Goal: Find specific page/section: Find specific page/section

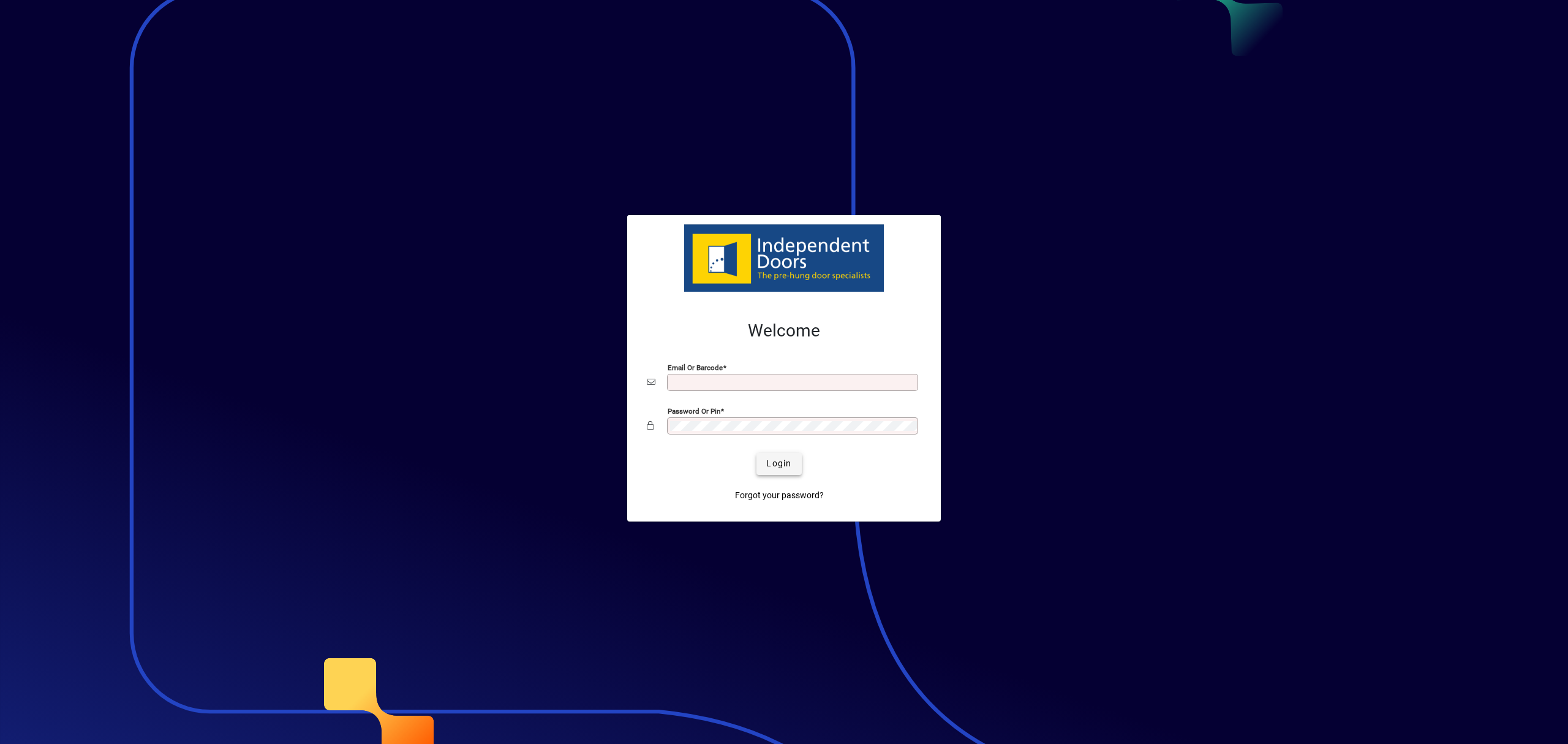
type input "**********"
click at [783, 459] on span "Login" at bounding box center [779, 463] width 25 height 13
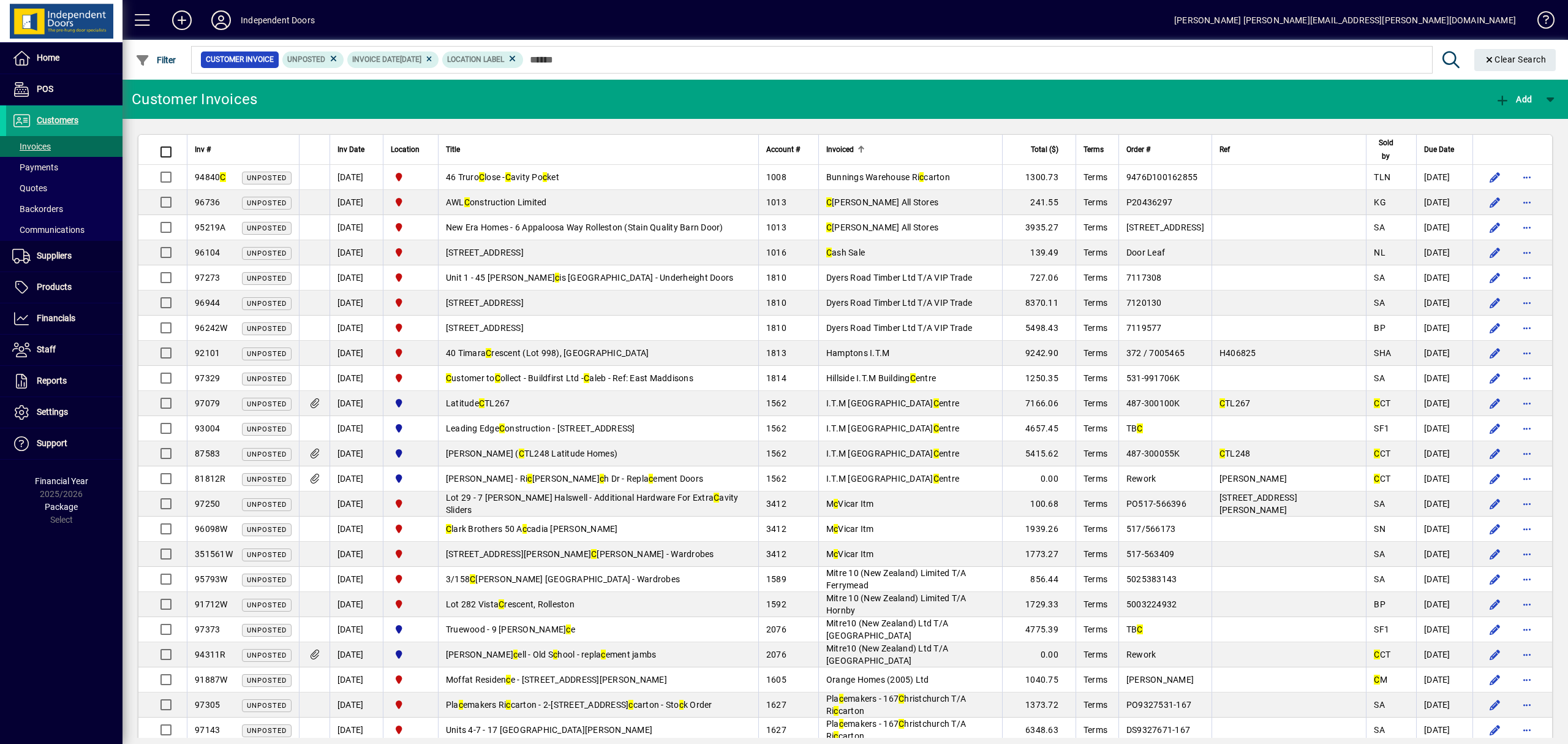
type input "*"
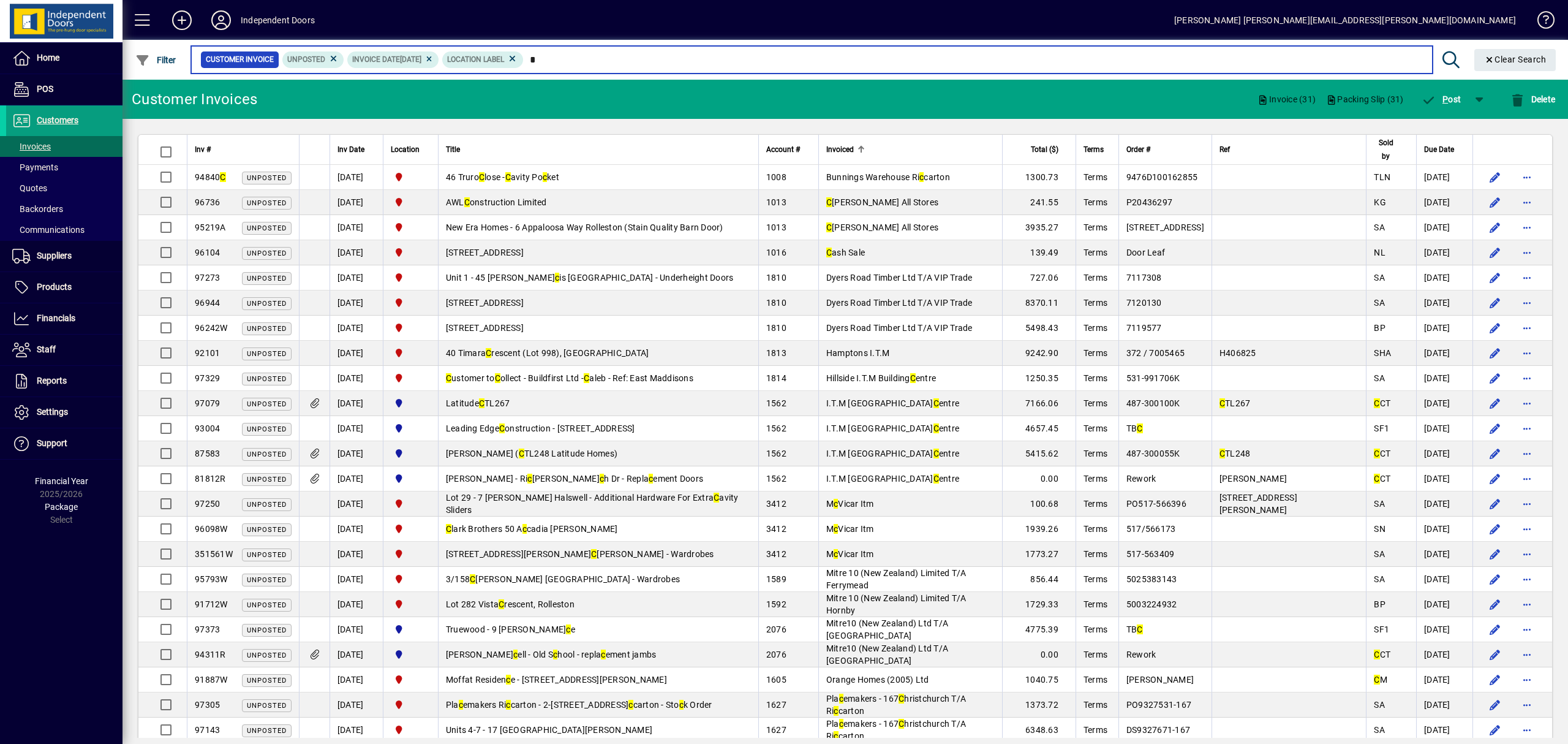
click at [564, 59] on input "*" at bounding box center [973, 59] width 899 height 17
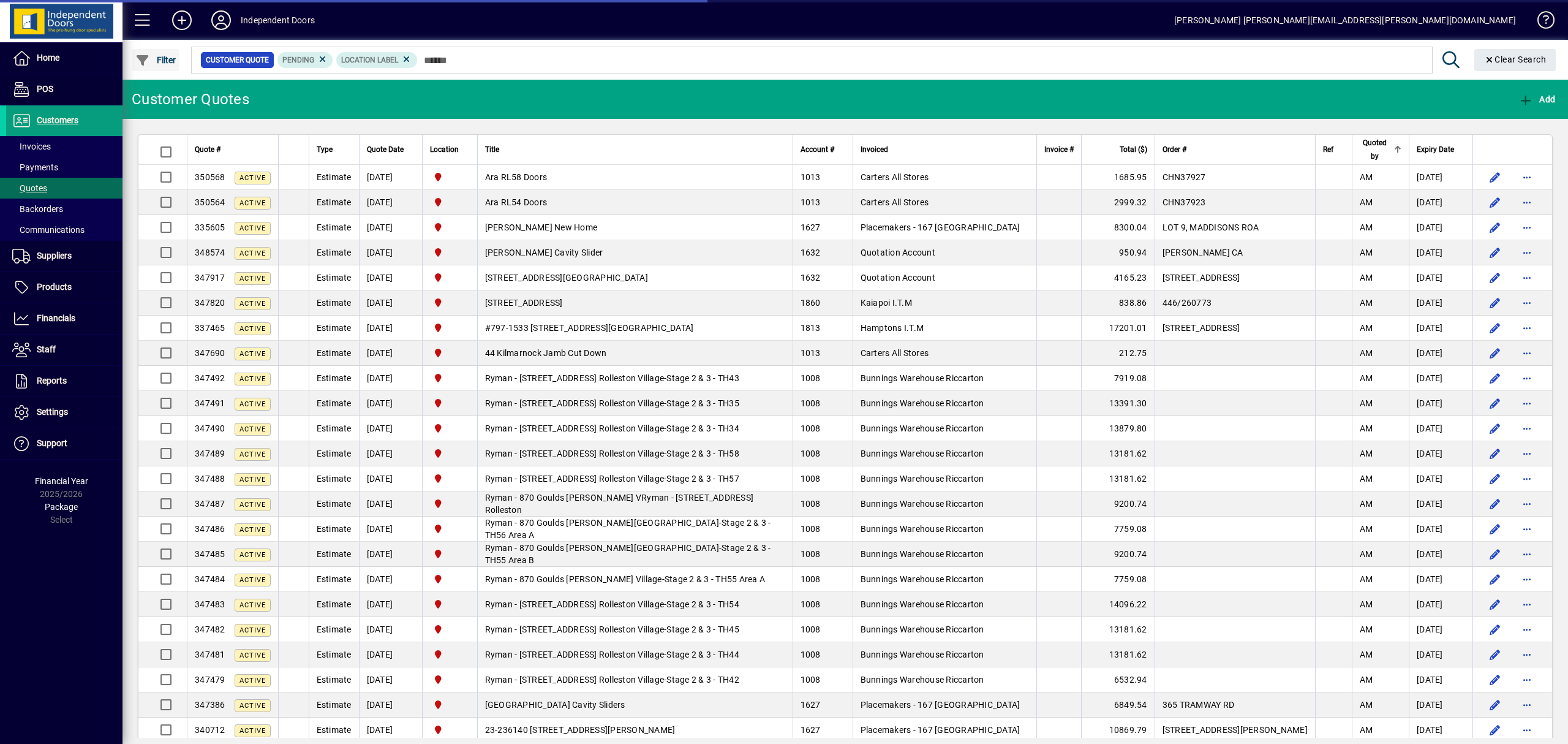
click at [160, 71] on span "button" at bounding box center [155, 60] width 47 height 30
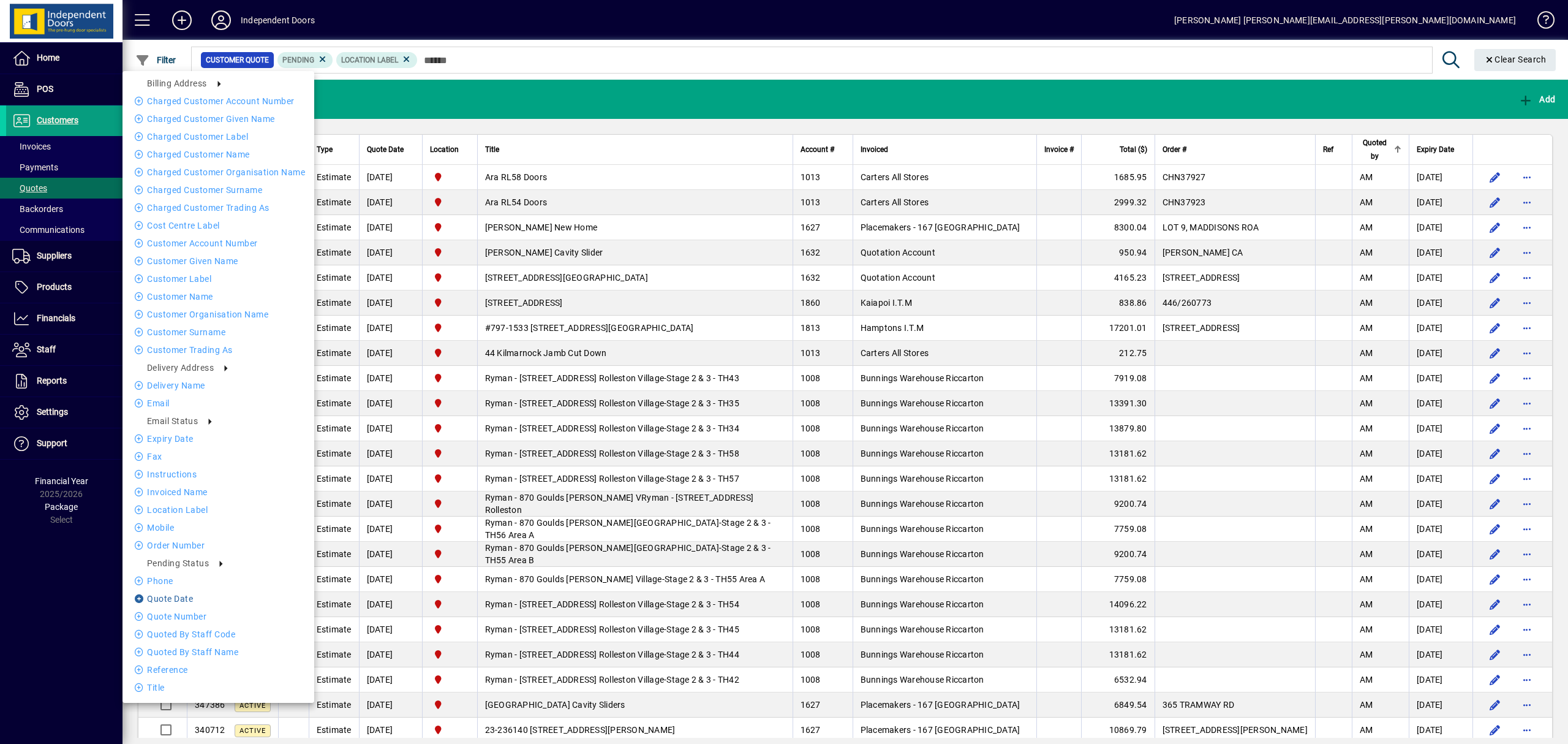
click at [186, 598] on li "Quote date" at bounding box center [218, 599] width 192 height 15
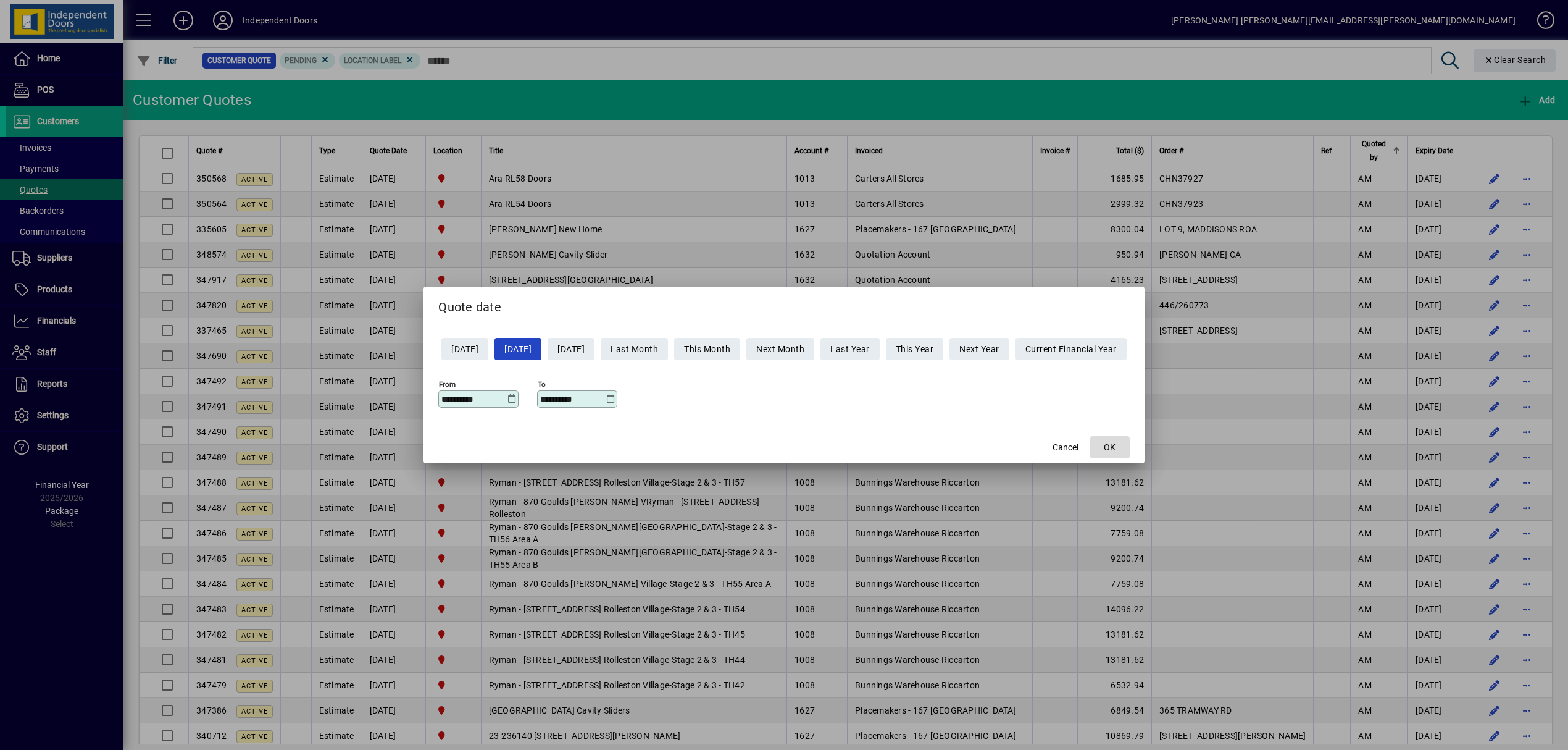
drag, startPoint x: 1129, startPoint y: 447, endPoint x: 1123, endPoint y: 443, distance: 7.2
click at [1127, 446] on button "OK" at bounding box center [1109, 447] width 39 height 22
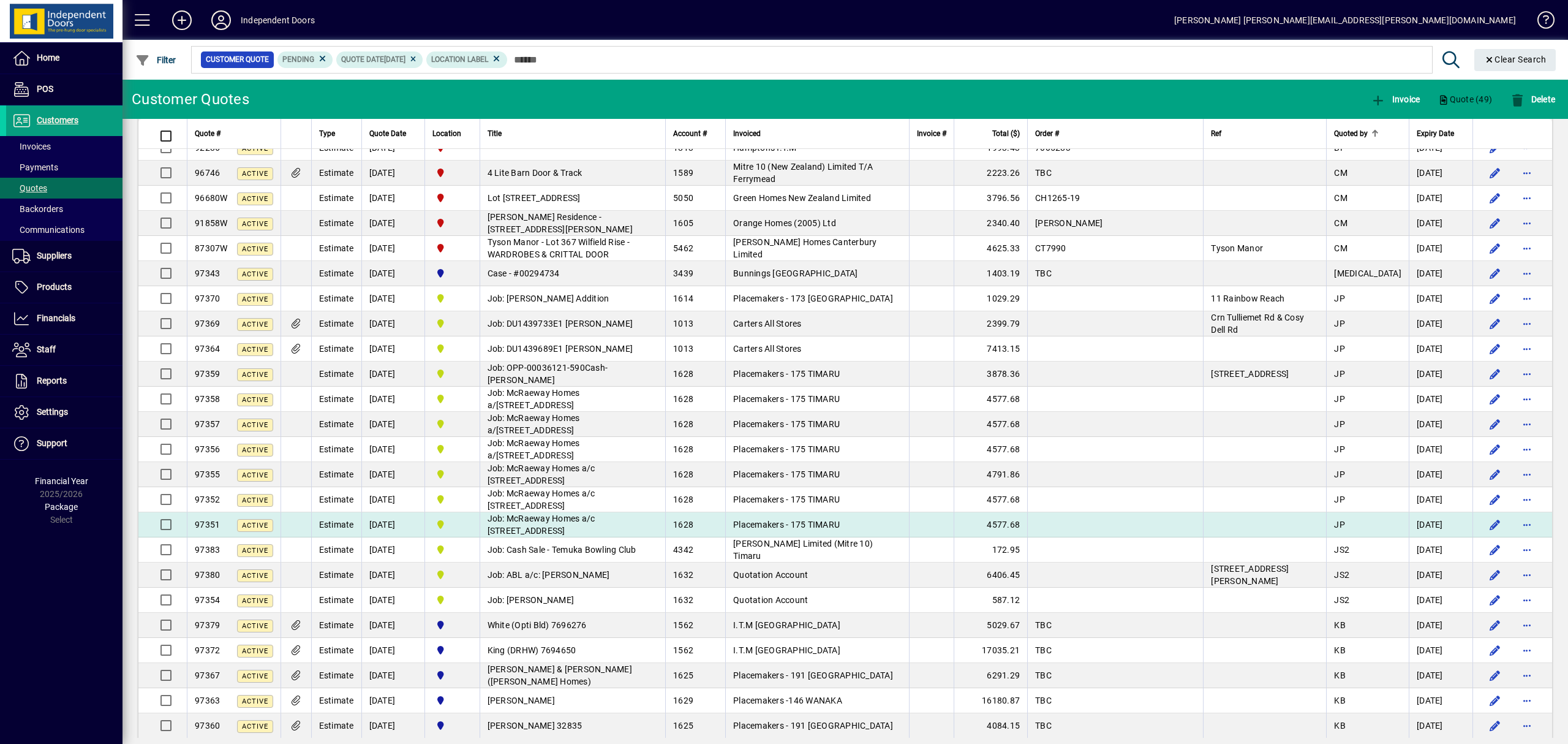
scroll to position [192, 0]
